Goal: Task Accomplishment & Management: Complete application form

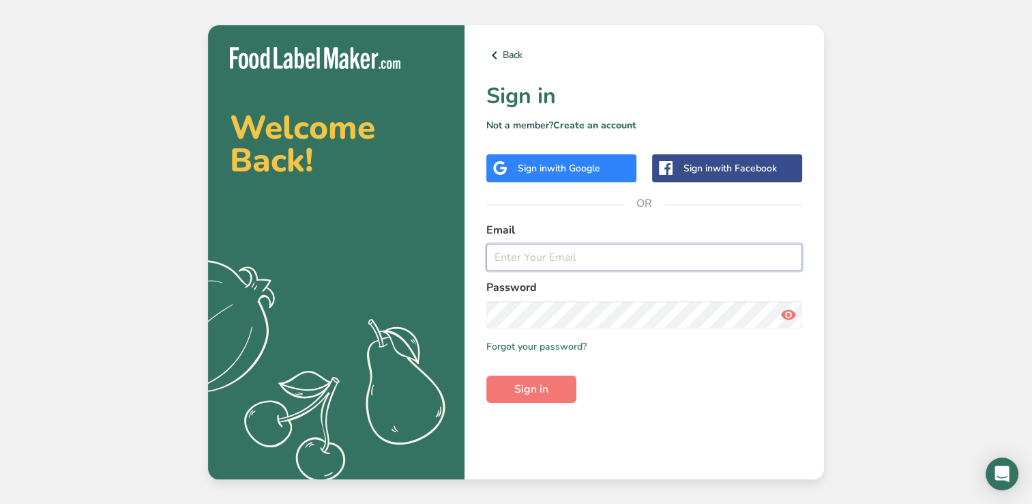
click at [528, 263] on input "email" at bounding box center [644, 257] width 316 height 27
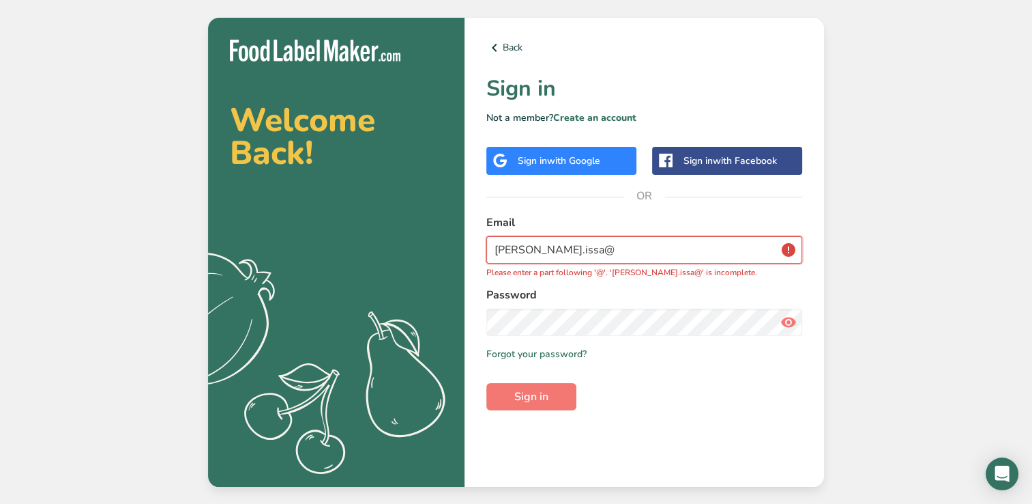
click at [552, 248] on input "[PERSON_NAME].issa@" at bounding box center [644, 249] width 316 height 27
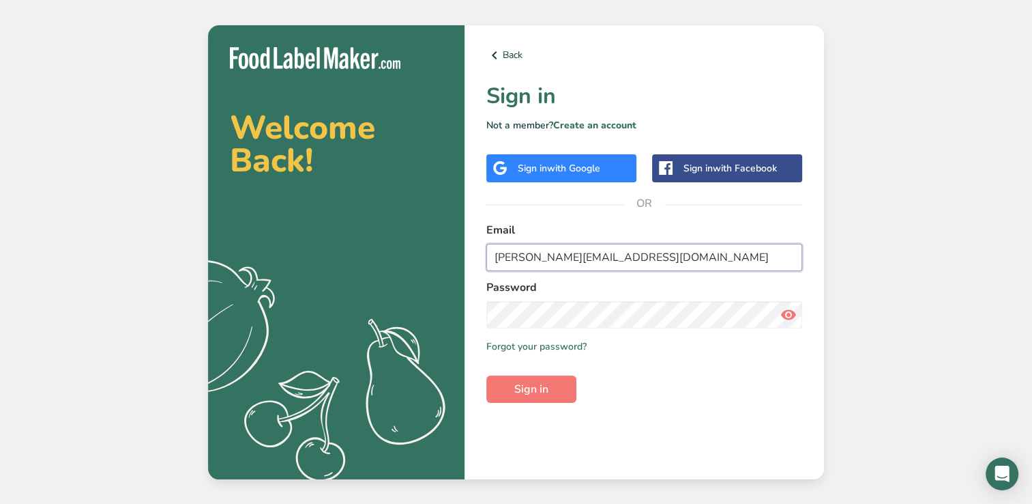
type input "[PERSON_NAME][EMAIL_ADDRESS][DOMAIN_NAME]"
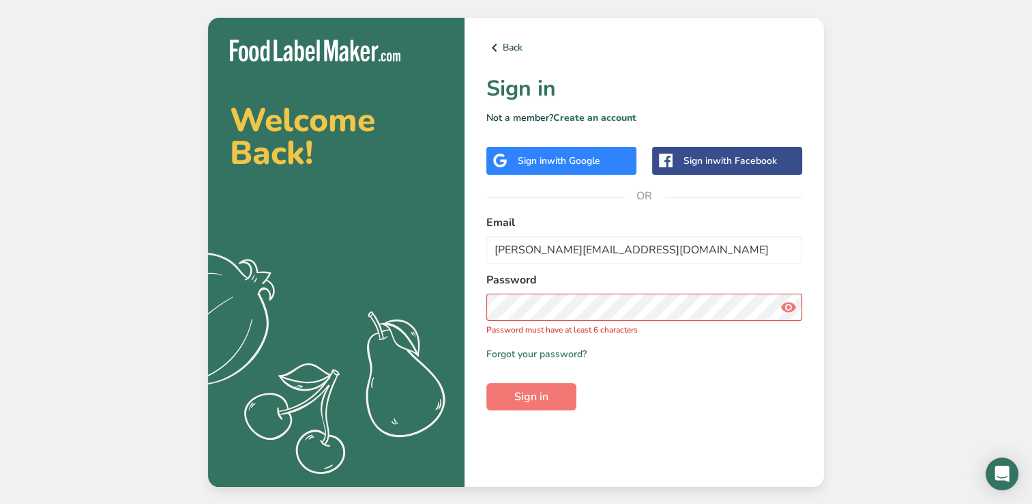
click at [790, 310] on icon at bounding box center [789, 307] width 16 height 25
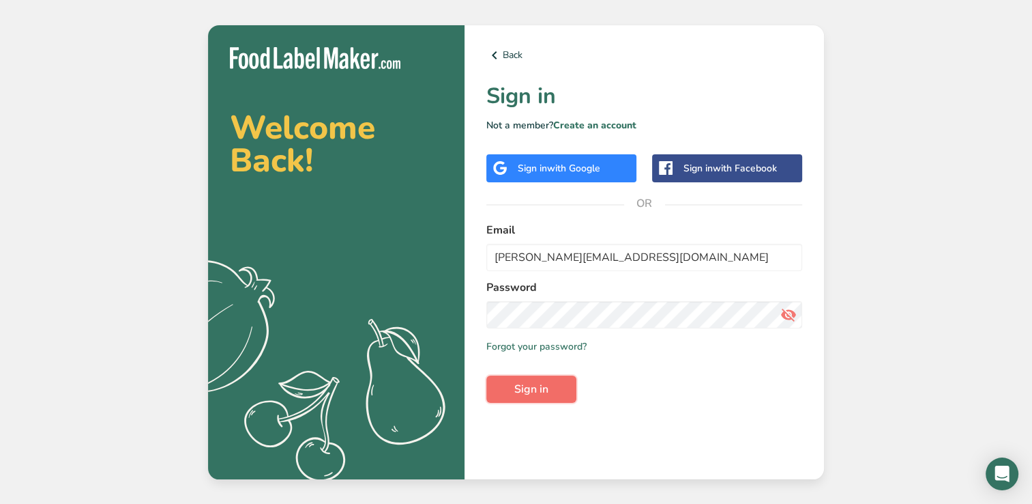
click at [538, 385] on span "Sign in" at bounding box center [531, 389] width 34 height 16
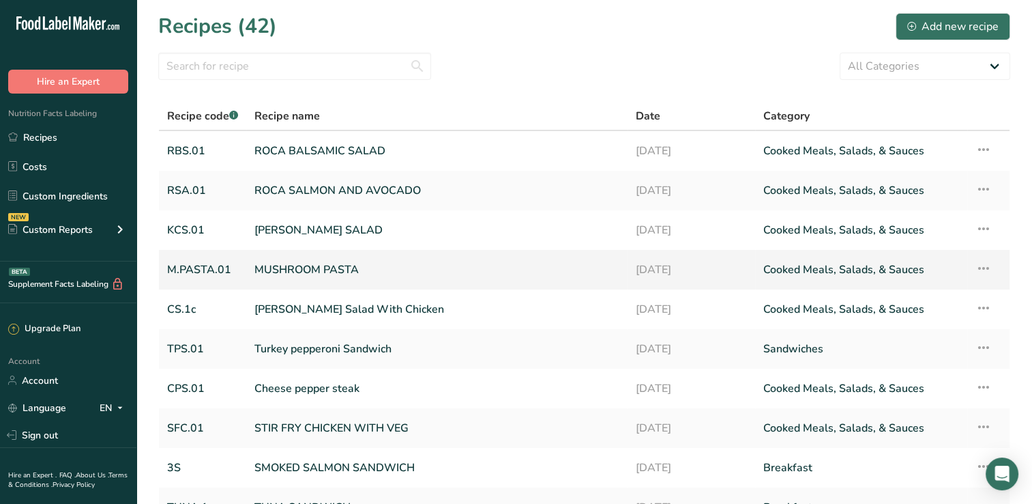
scroll to position [132, 0]
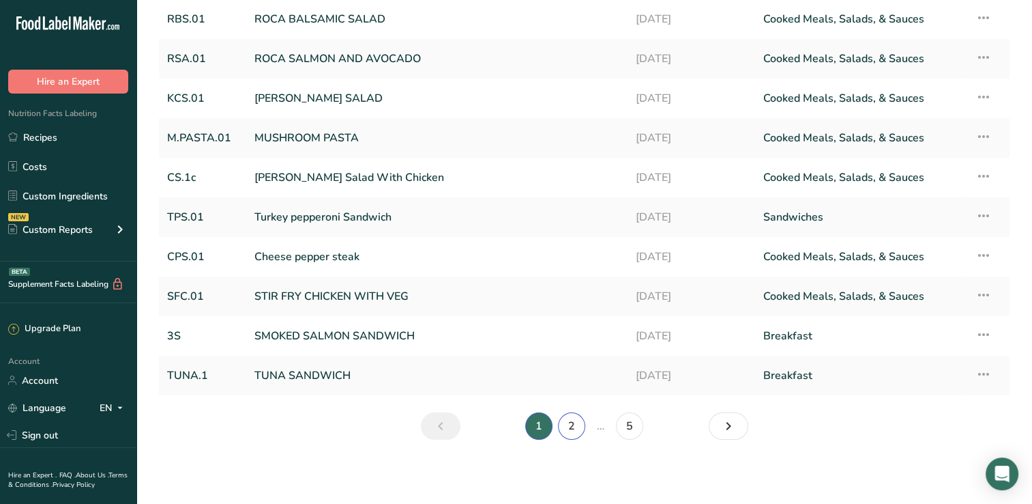
click at [568, 427] on link "2" at bounding box center [571, 425] width 27 height 27
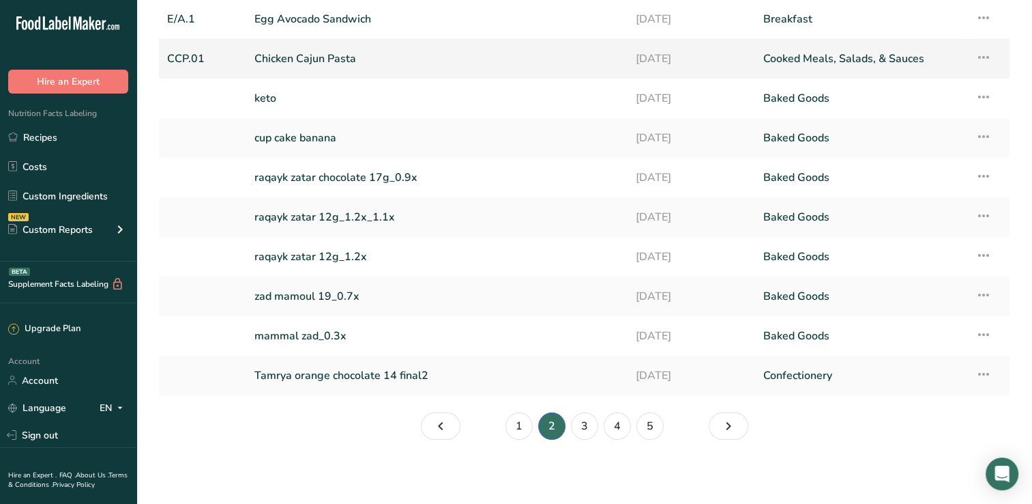
click at [983, 55] on icon at bounding box center [984, 57] width 16 height 25
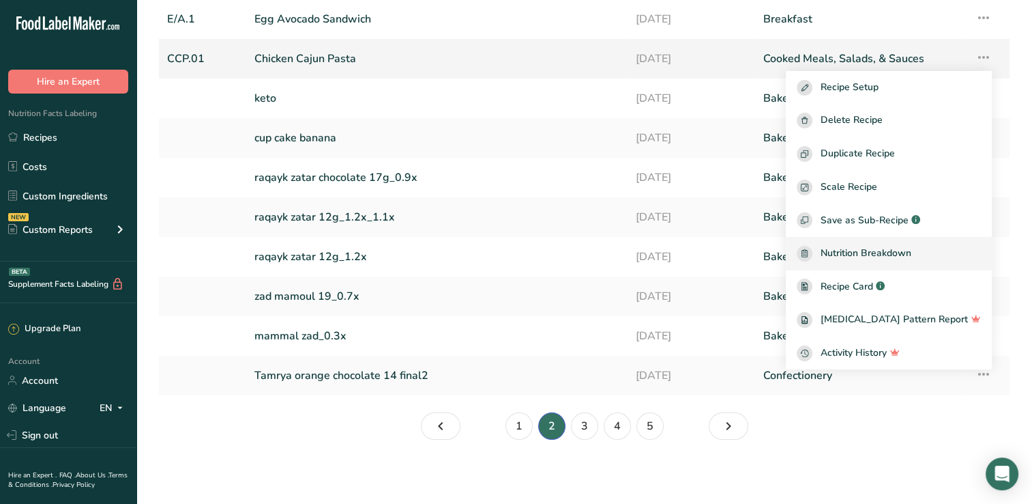
click at [884, 257] on span "Nutrition Breakdown" at bounding box center [866, 254] width 91 height 16
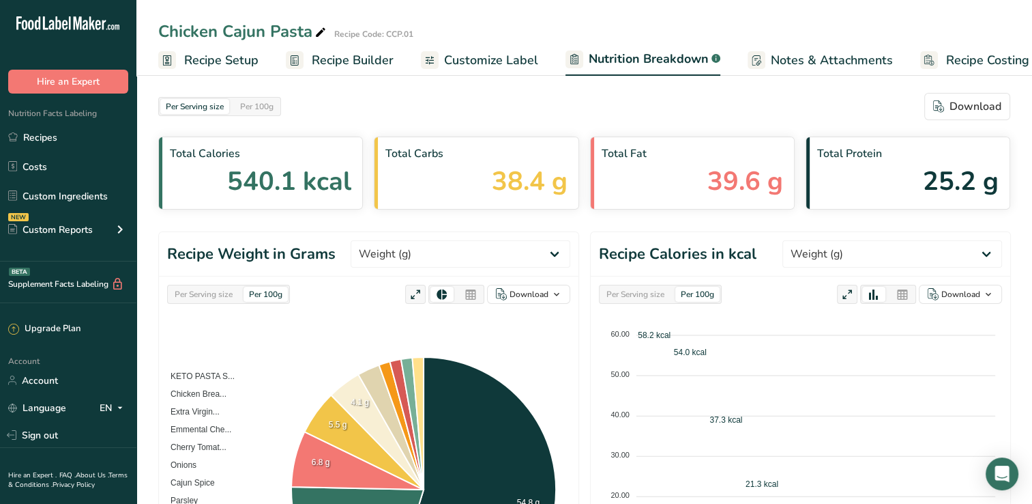
select select "Calories"
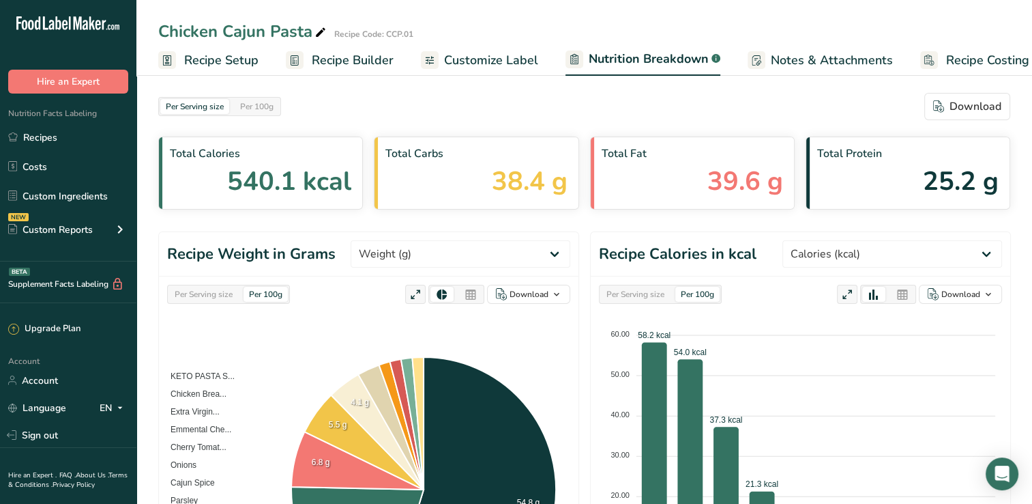
click at [235, 165] on span "540.1 kcal" at bounding box center [289, 181] width 124 height 39
click at [453, 355] on foreignobject "KETO PASTA S... Chicken Brea... Extra Virgin... Emmental Che... Cherry Tomat...…" at bounding box center [368, 490] width 403 height 282
click at [229, 59] on span "Recipe Setup" at bounding box center [221, 60] width 74 height 18
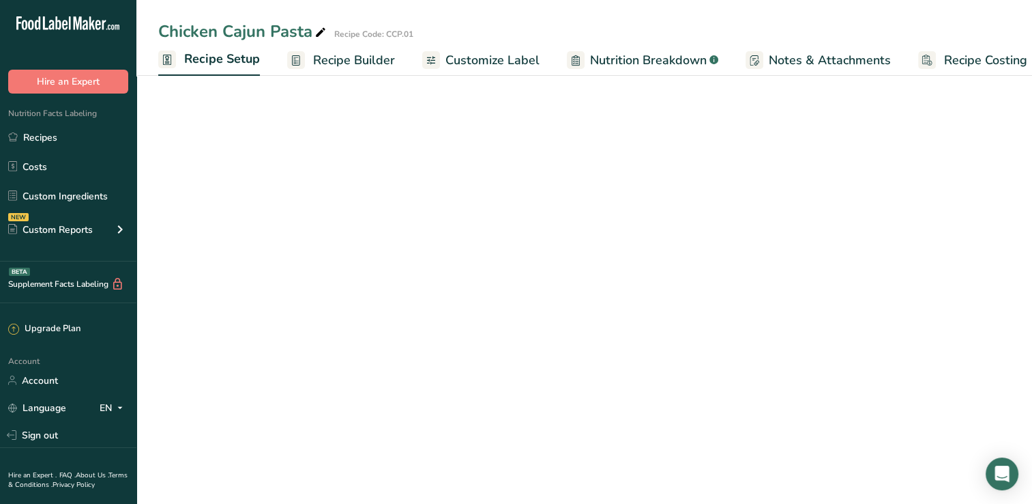
scroll to position [0, 5]
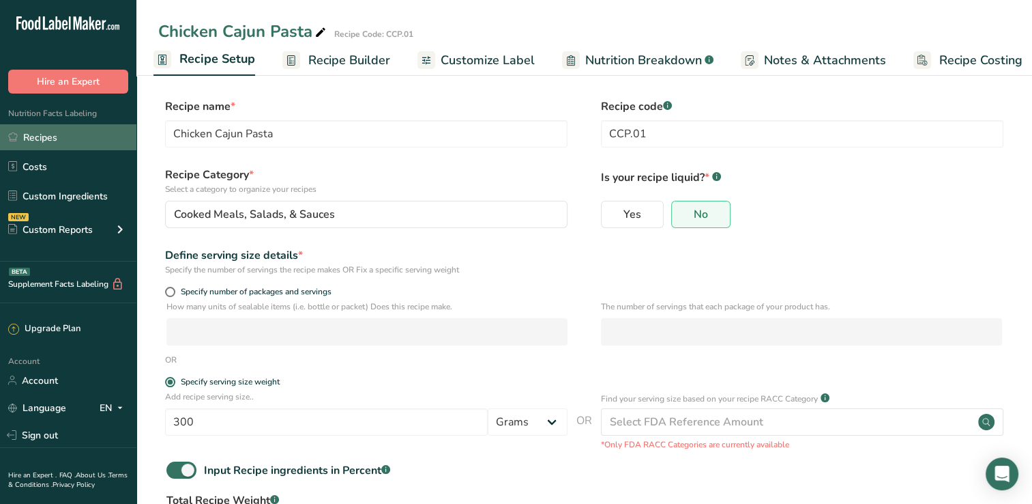
click at [41, 131] on link "Recipes" at bounding box center [68, 137] width 136 height 26
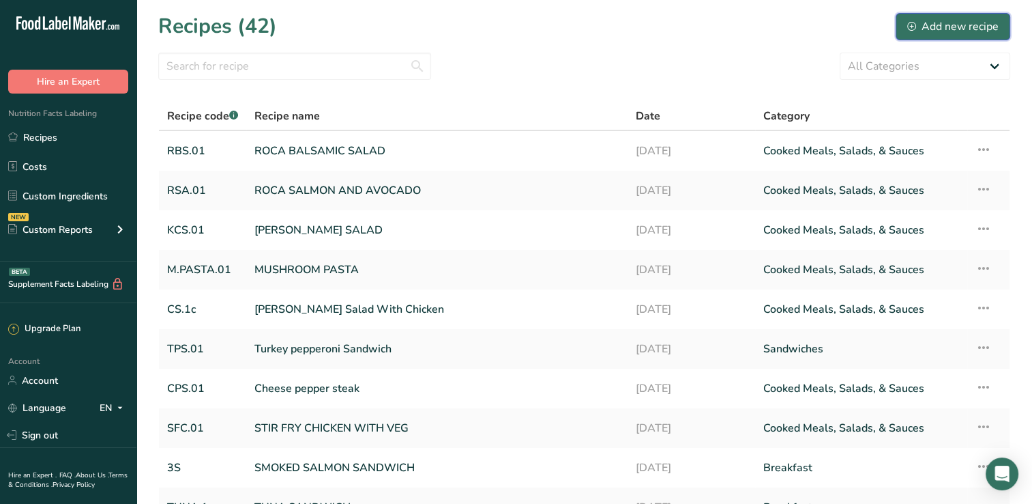
click at [960, 26] on div "Add new recipe" at bounding box center [952, 26] width 91 height 16
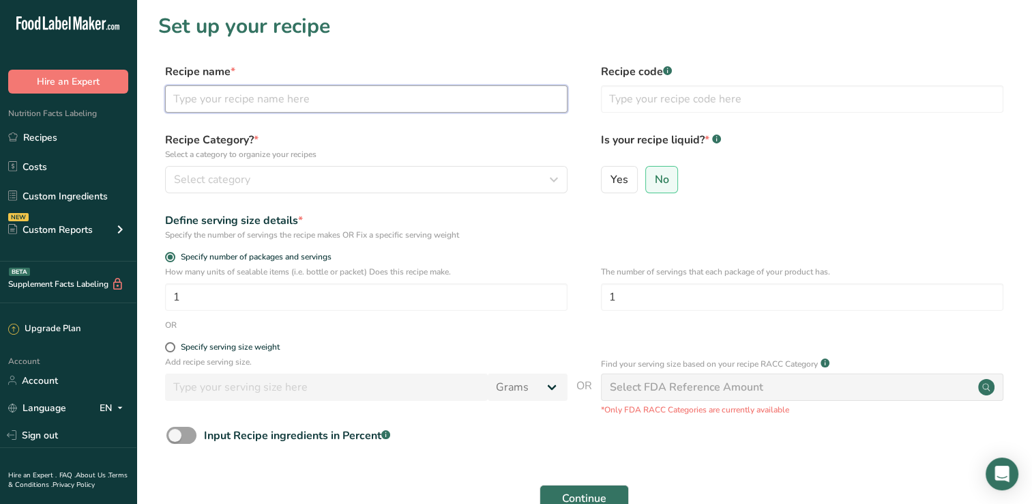
click at [388, 97] on input "text" at bounding box center [366, 98] width 403 height 27
type input "c"
type input "Chicken [PERSON_NAME]"
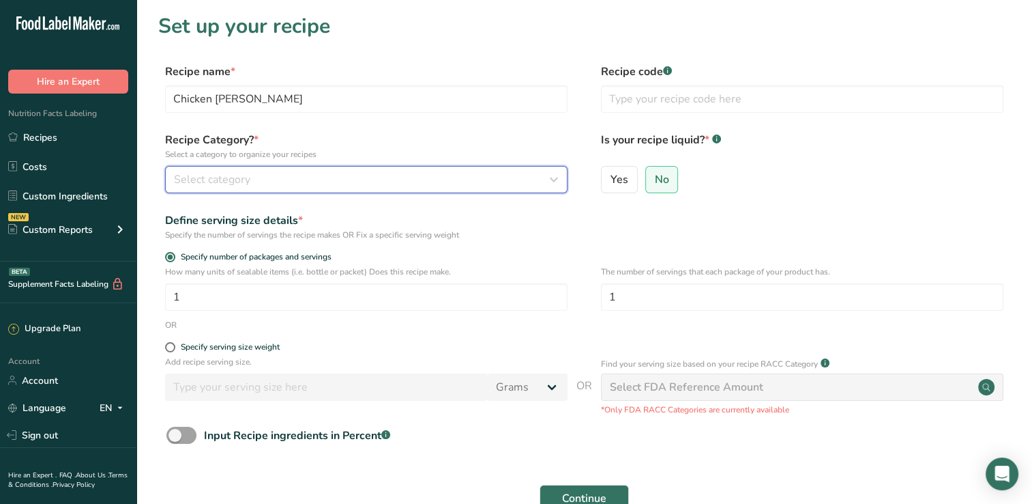
click at [211, 177] on span "Select category" at bounding box center [212, 179] width 76 height 16
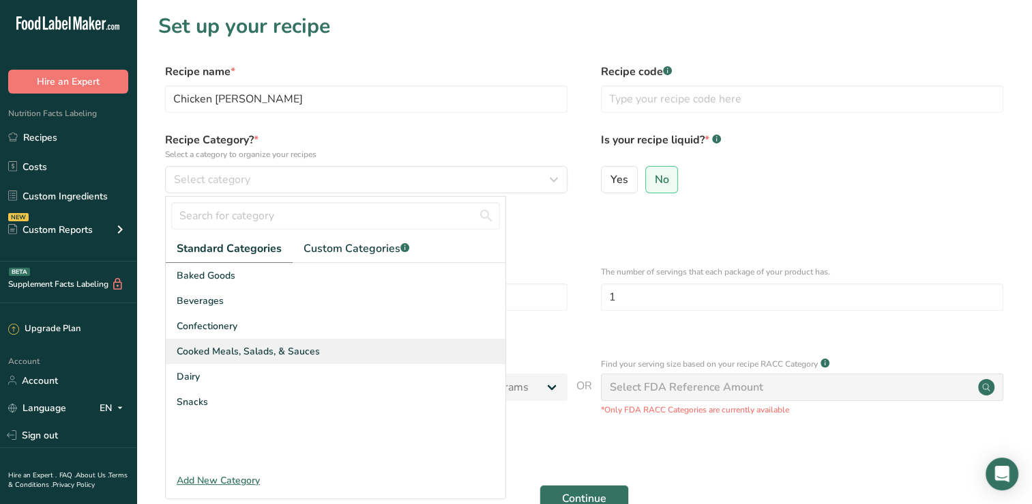
click at [179, 350] on span "Cooked Meals, Salads, & Sauces" at bounding box center [248, 351] width 143 height 14
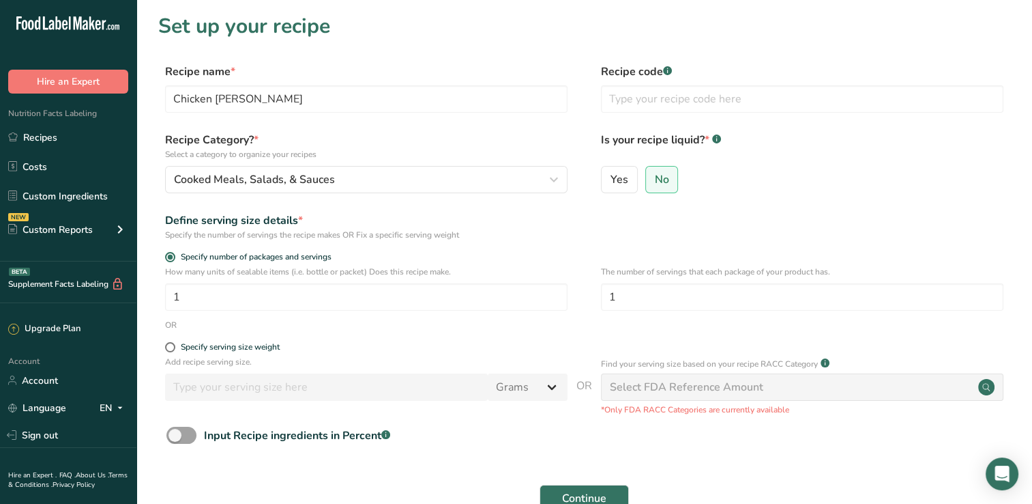
scroll to position [109, 0]
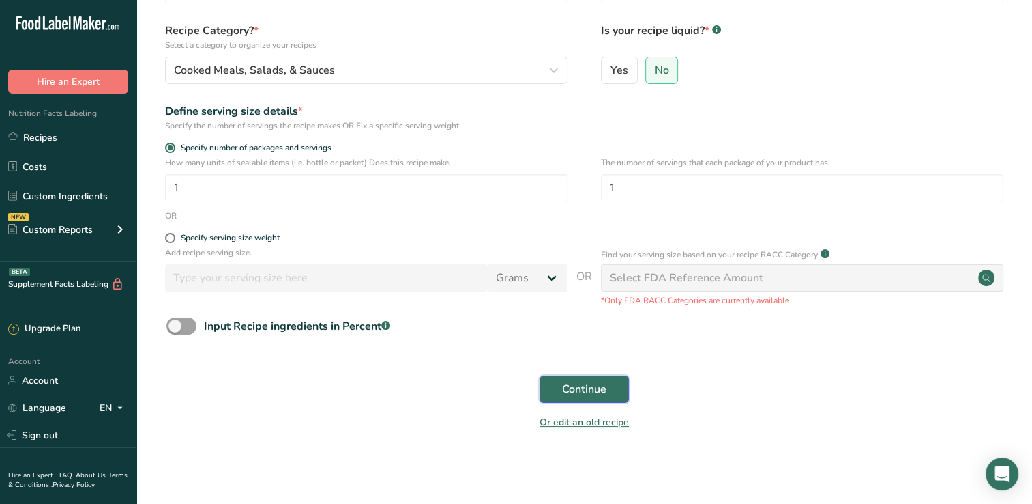
click at [568, 384] on span "Continue" at bounding box center [584, 389] width 44 height 16
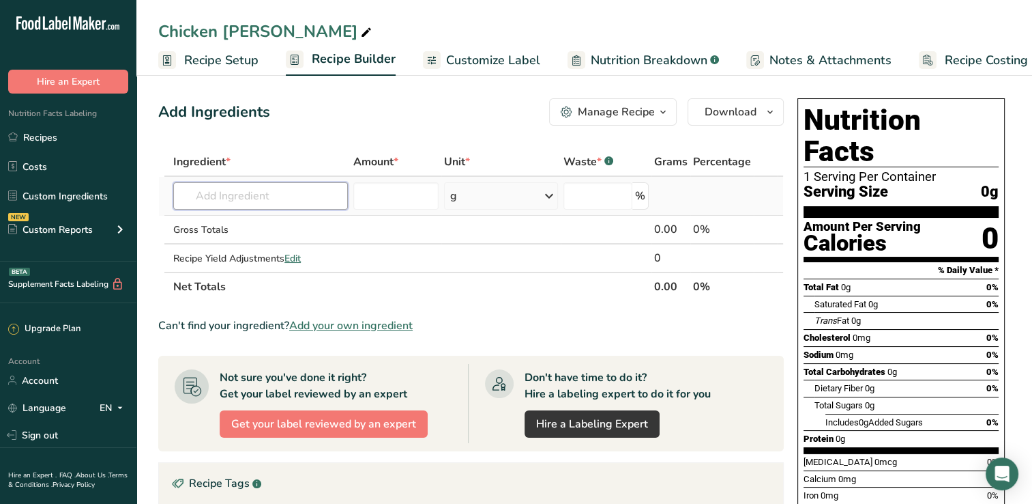
click at [204, 194] on input "text" at bounding box center [260, 195] width 175 height 27
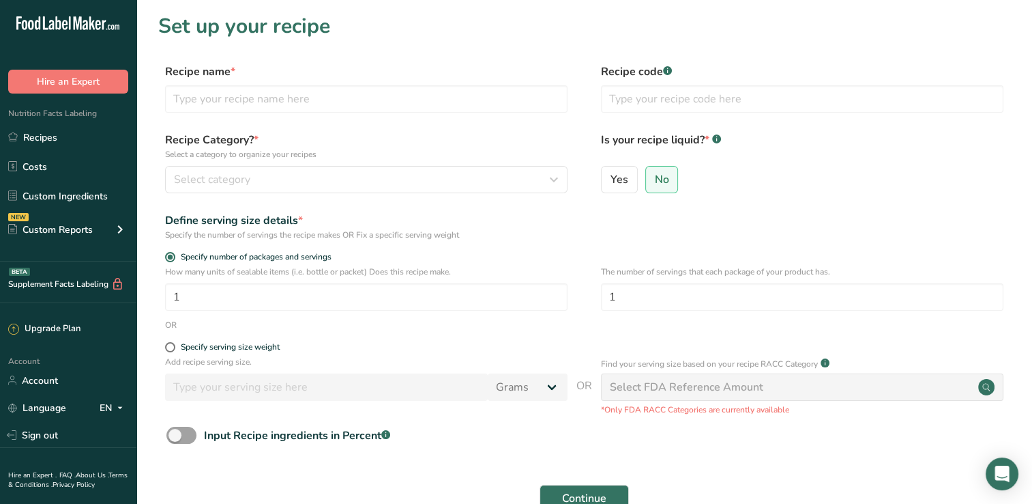
scroll to position [109, 0]
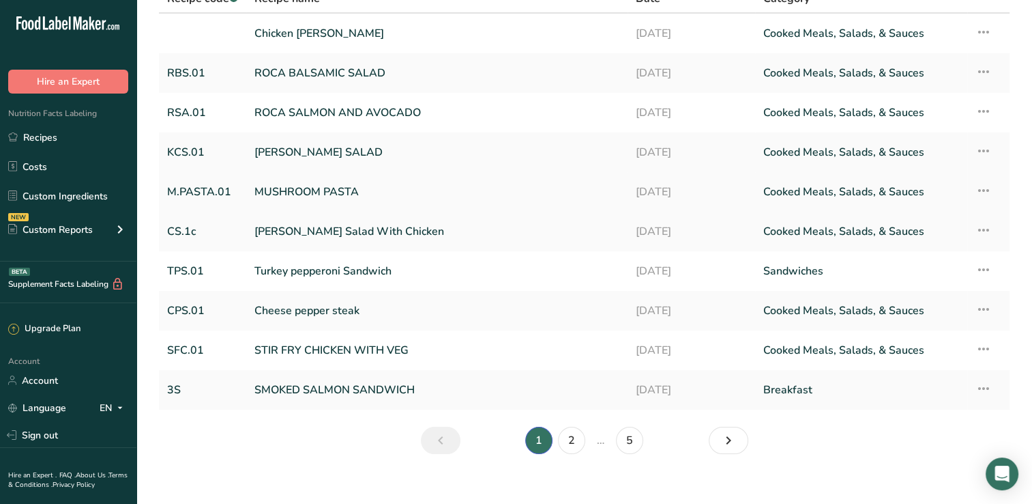
scroll to position [132, 0]
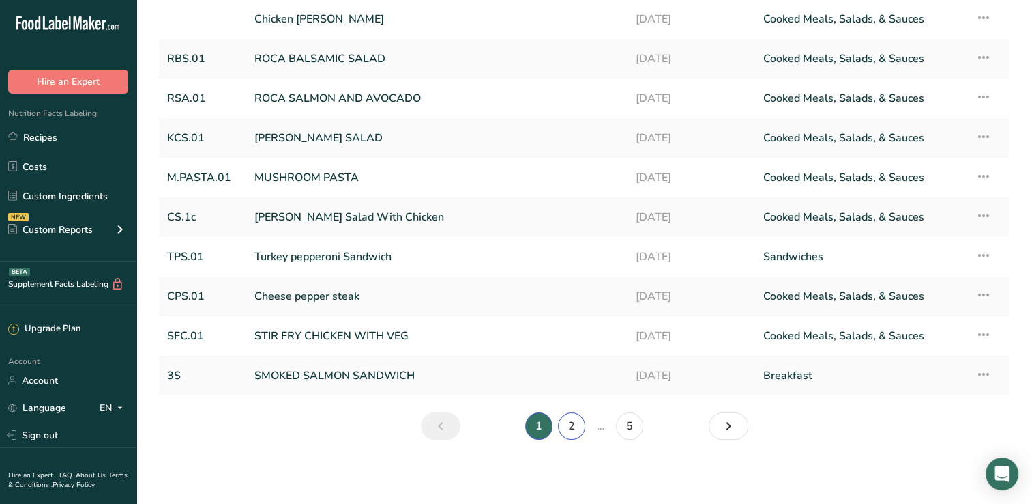
click at [579, 426] on link "2" at bounding box center [571, 425] width 27 height 27
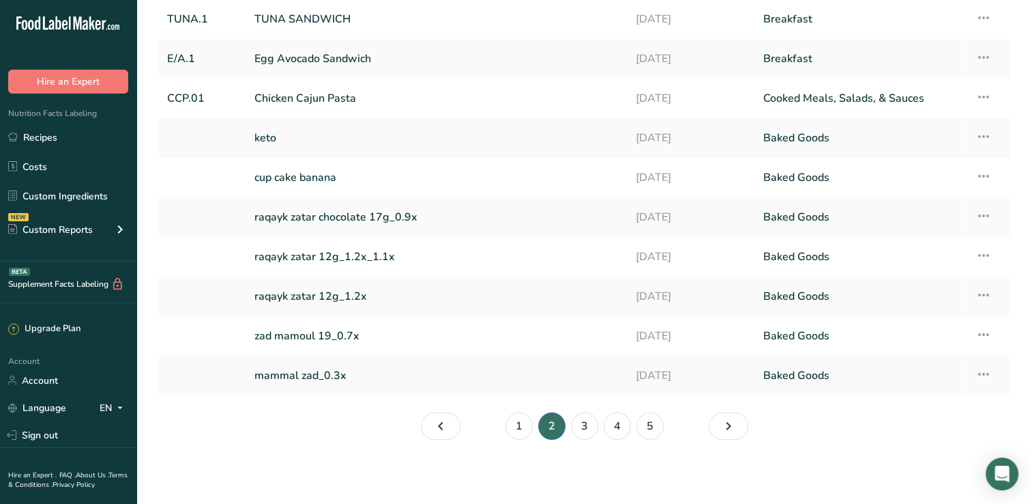
click at [550, 422] on li "2" at bounding box center [552, 425] width 33 height 27
click at [594, 423] on link "3" at bounding box center [584, 425] width 27 height 27
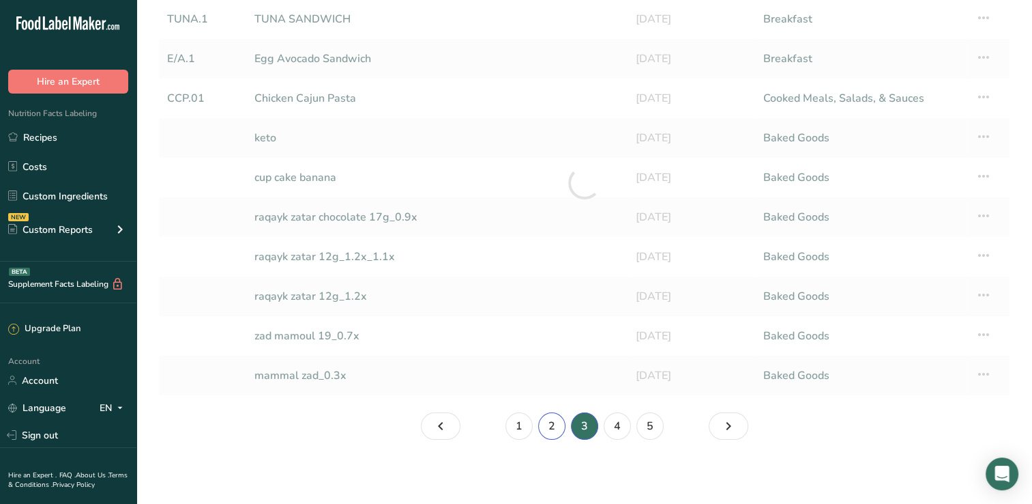
click at [551, 426] on link "2" at bounding box center [551, 425] width 27 height 27
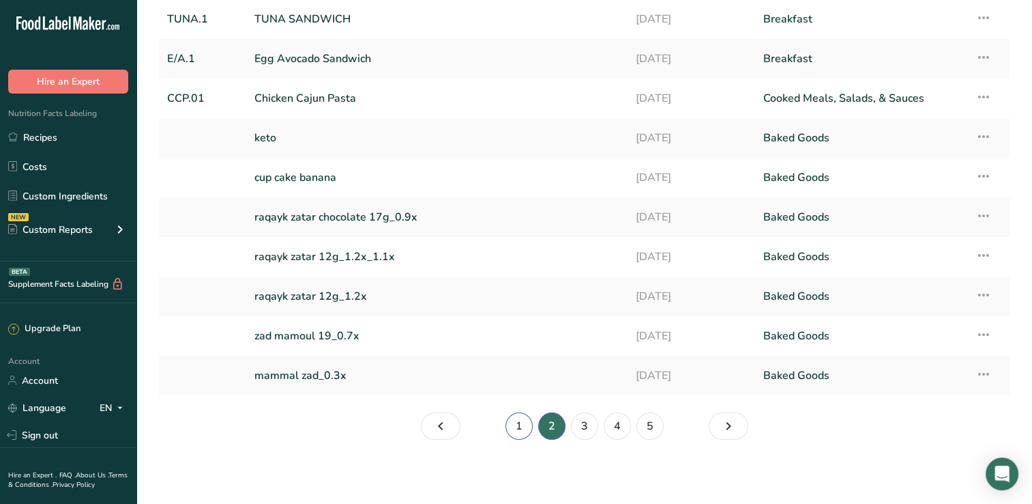
click at [521, 426] on link "1" at bounding box center [519, 425] width 27 height 27
